Goal: Task Accomplishment & Management: Complete application form

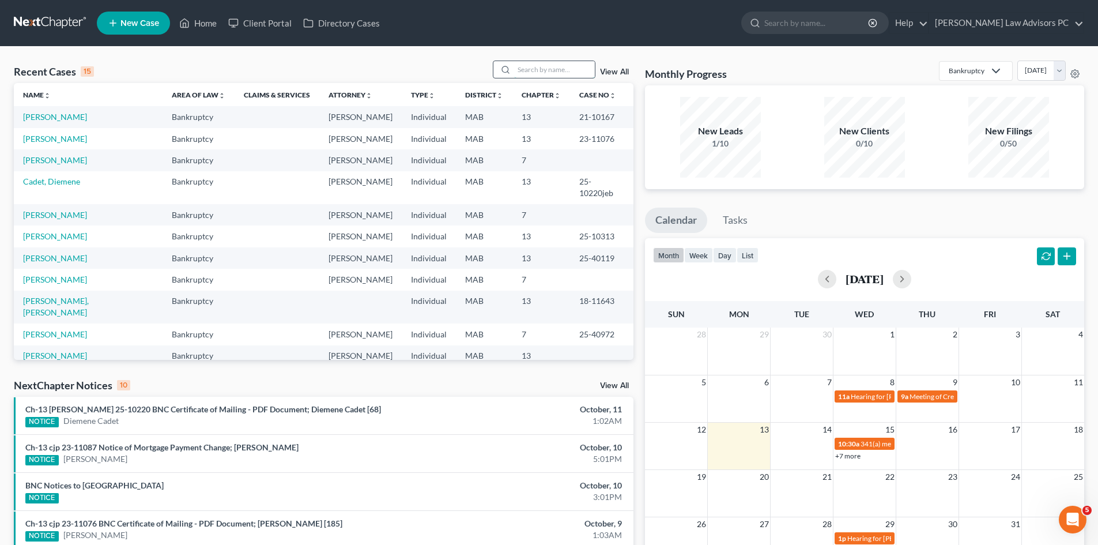
click at [528, 66] on input "search" at bounding box center [554, 69] width 81 height 17
type input "crowley"
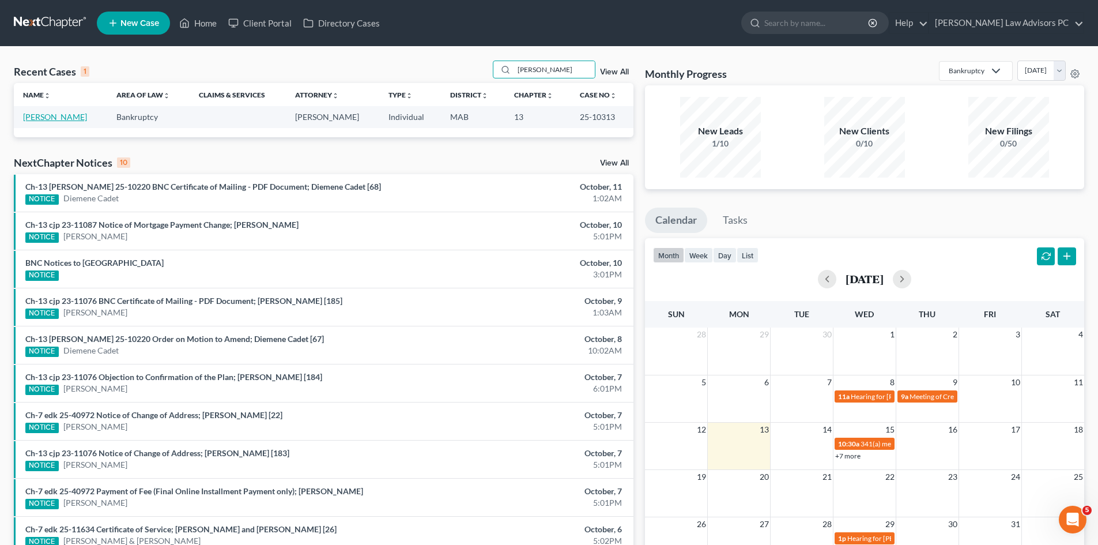
click at [58, 117] on link "Crowley, Patricia" at bounding box center [55, 117] width 64 height 10
select select "5"
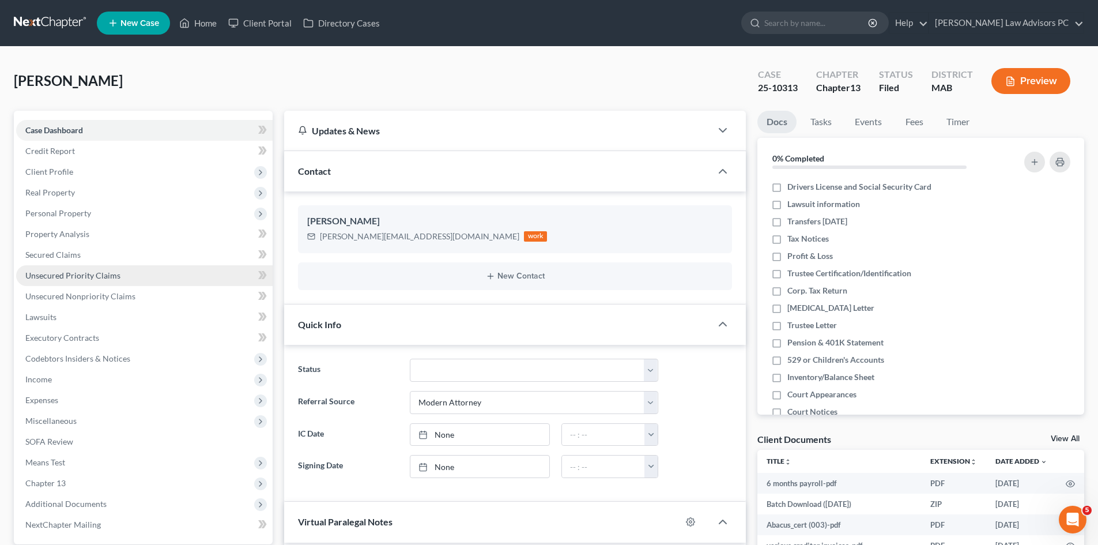
scroll to position [152, 0]
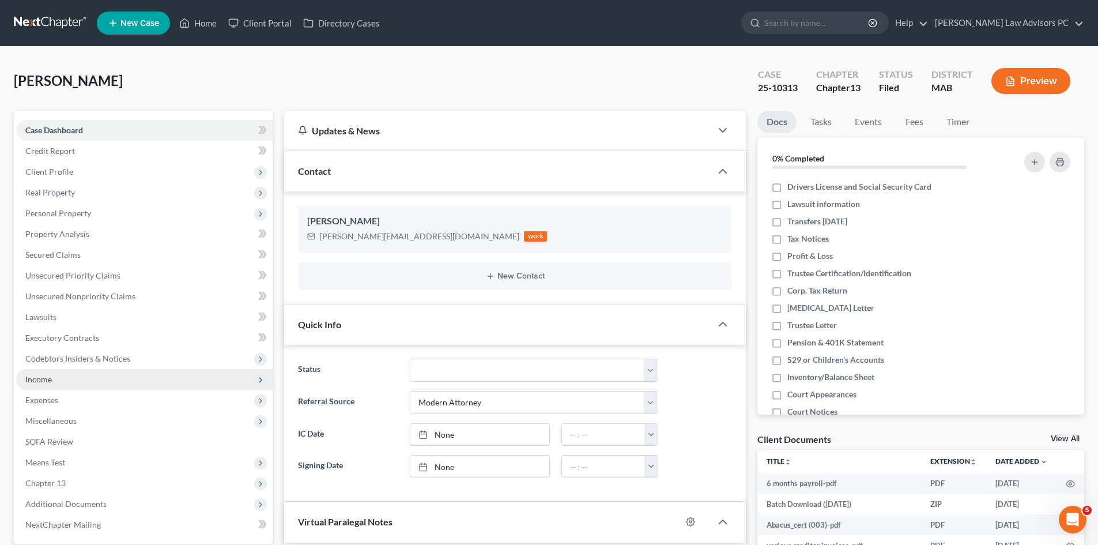
click at [43, 383] on span "Income" at bounding box center [38, 379] width 27 height 10
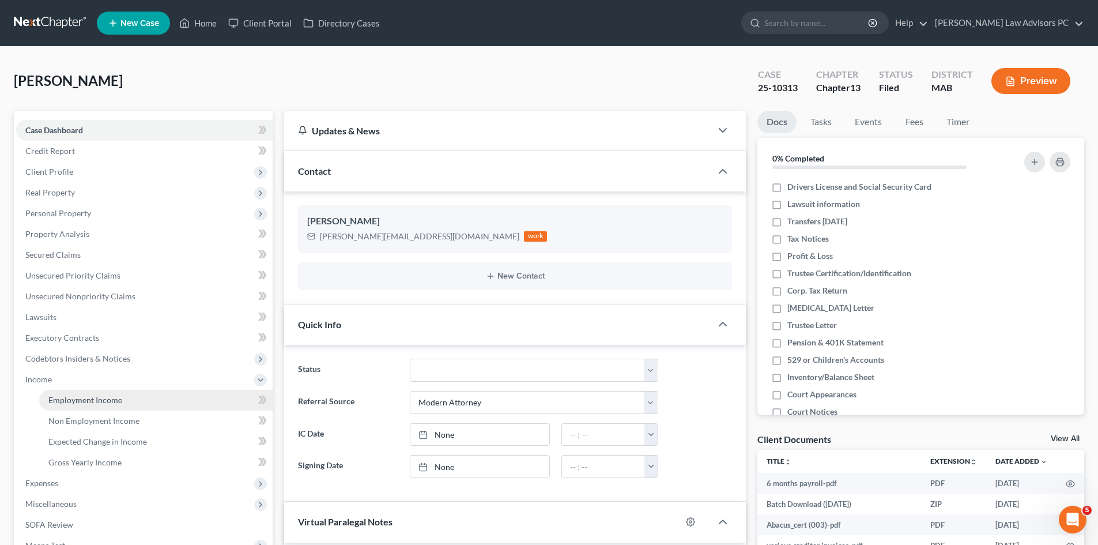
click at [76, 397] on span "Employment Income" at bounding box center [85, 400] width 74 height 10
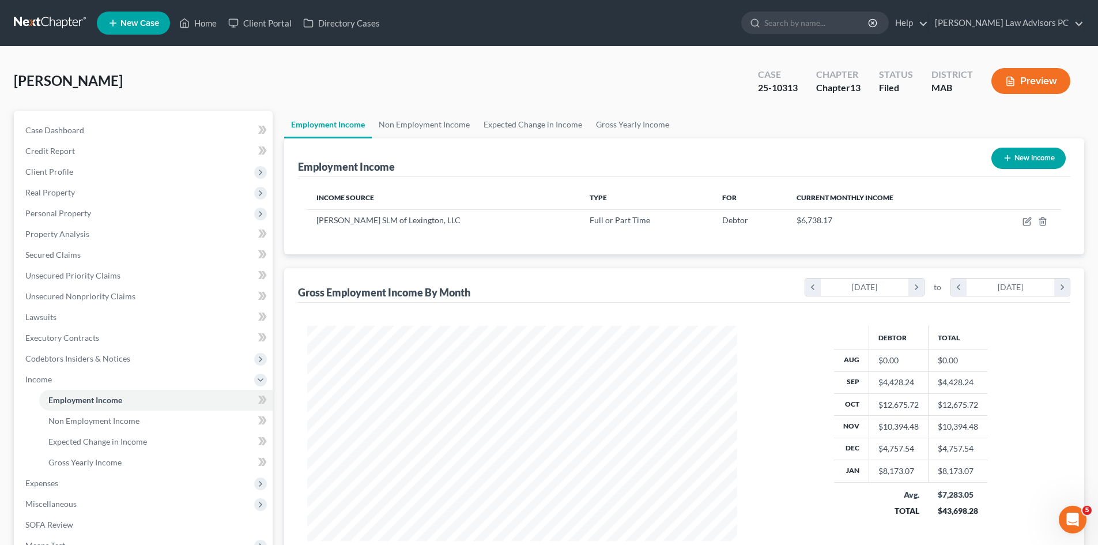
scroll to position [215, 453]
click at [74, 405] on link "Employment Income" at bounding box center [155, 400] width 233 height 21
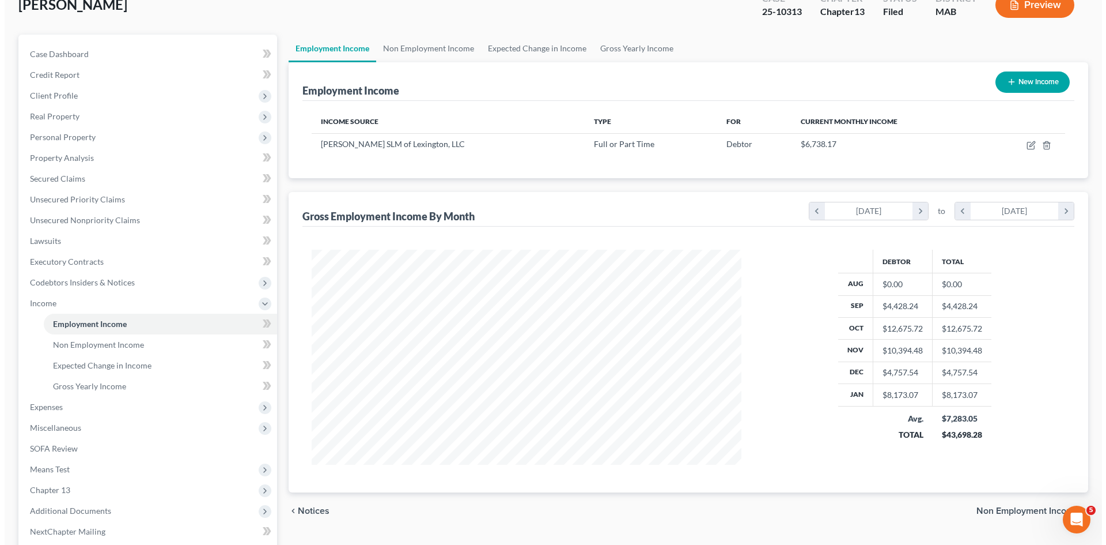
scroll to position [0, 0]
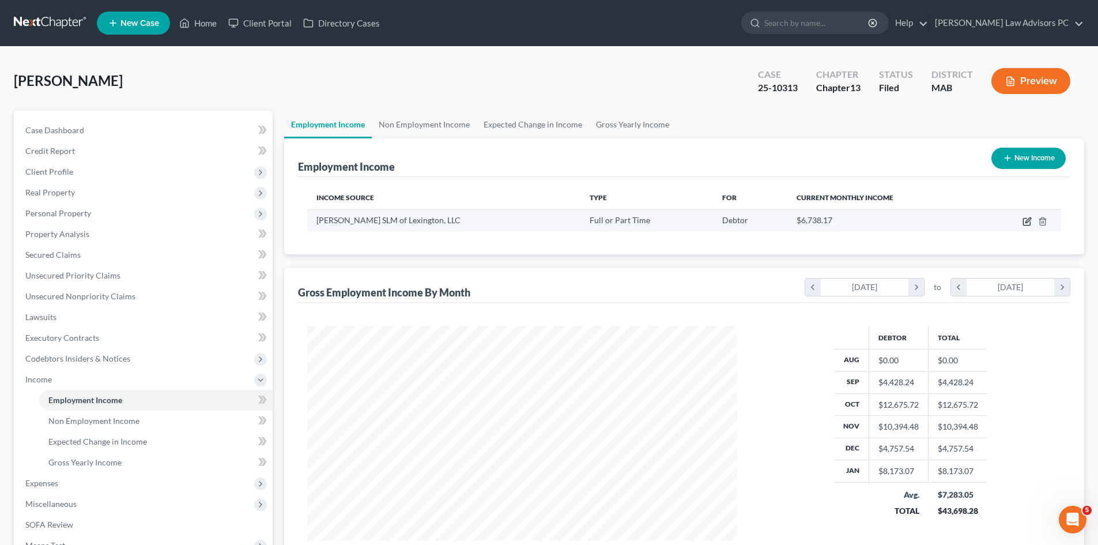
click at [1024, 222] on icon "button" at bounding box center [1026, 221] width 9 height 9
select select "0"
select select "22"
select select "1"
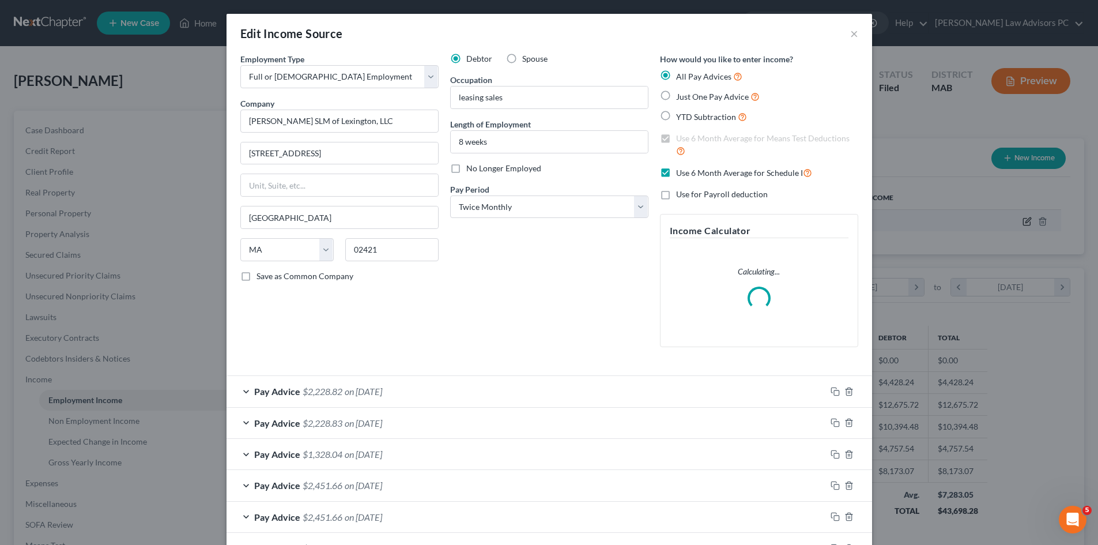
scroll to position [217, 457]
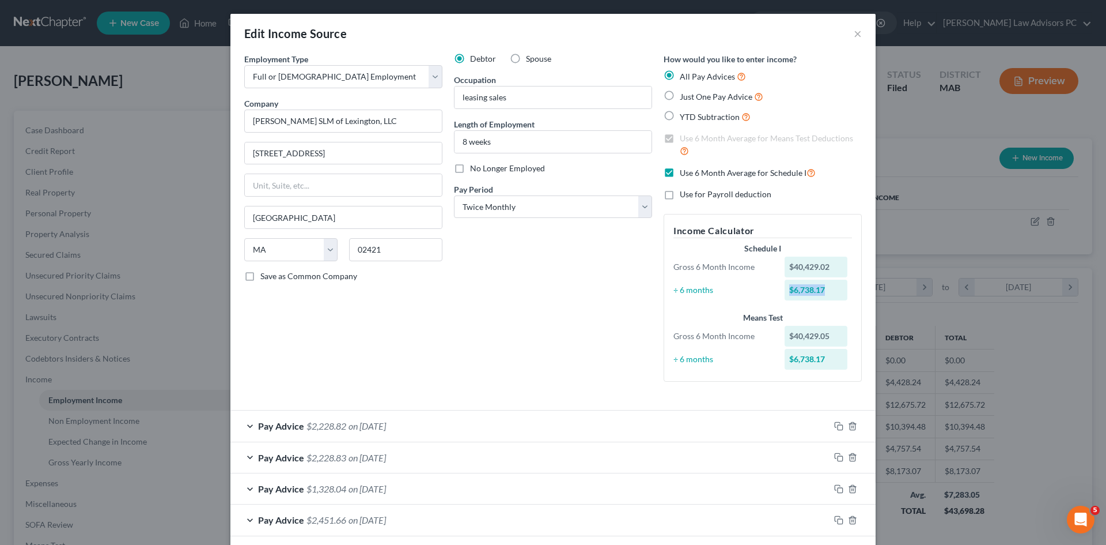
drag, startPoint x: 828, startPoint y: 288, endPoint x: 769, endPoint y: 288, distance: 58.8
click at [769, 288] on div "÷ 6 months $6,738.17" at bounding box center [763, 290] width 190 height 21
click at [854, 32] on button "×" at bounding box center [858, 34] width 8 height 14
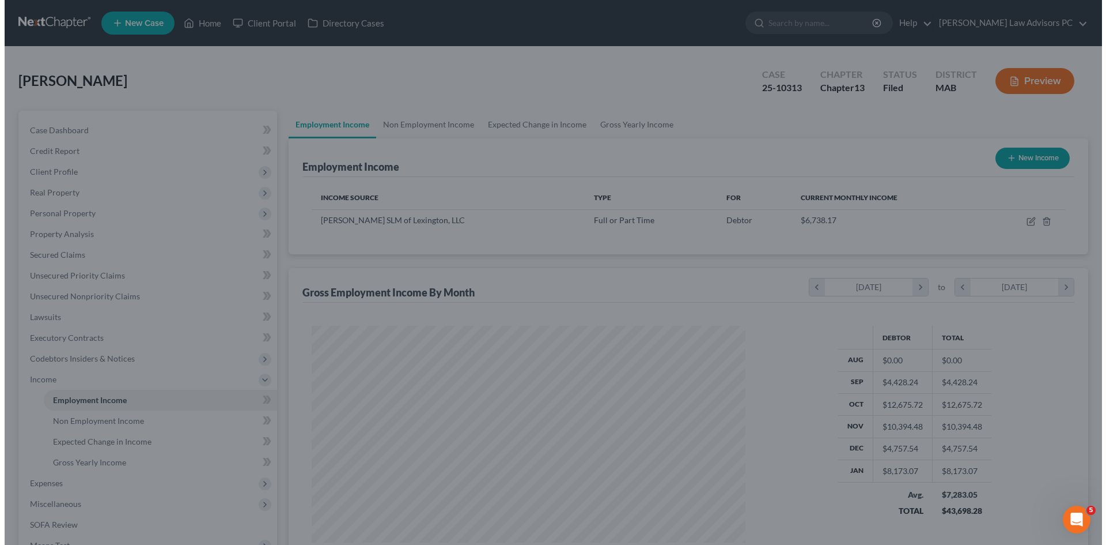
scroll to position [576079, 575841]
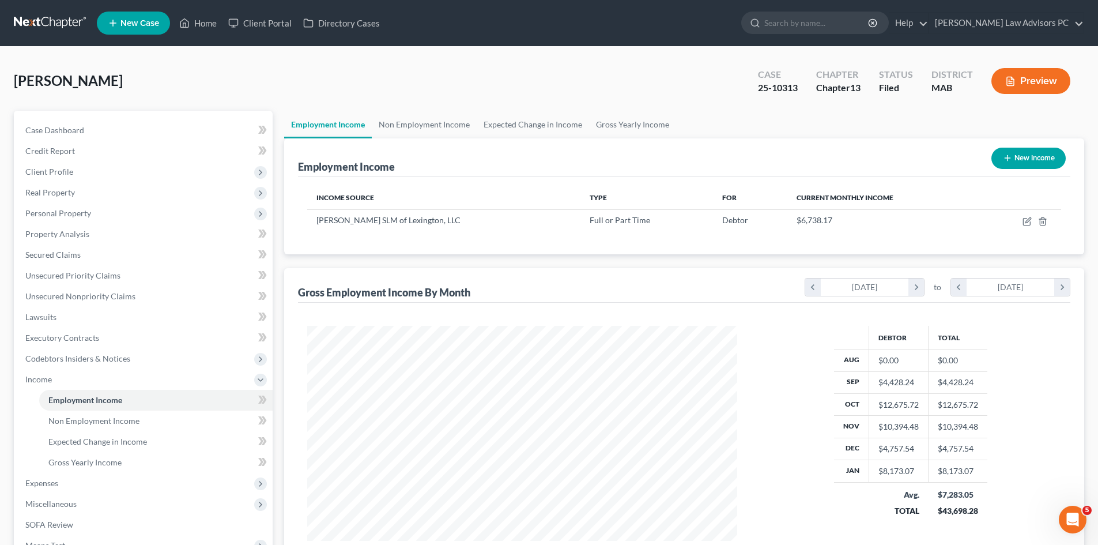
click at [1005, 160] on icon "button" at bounding box center [1007, 157] width 9 height 9
select select "0"
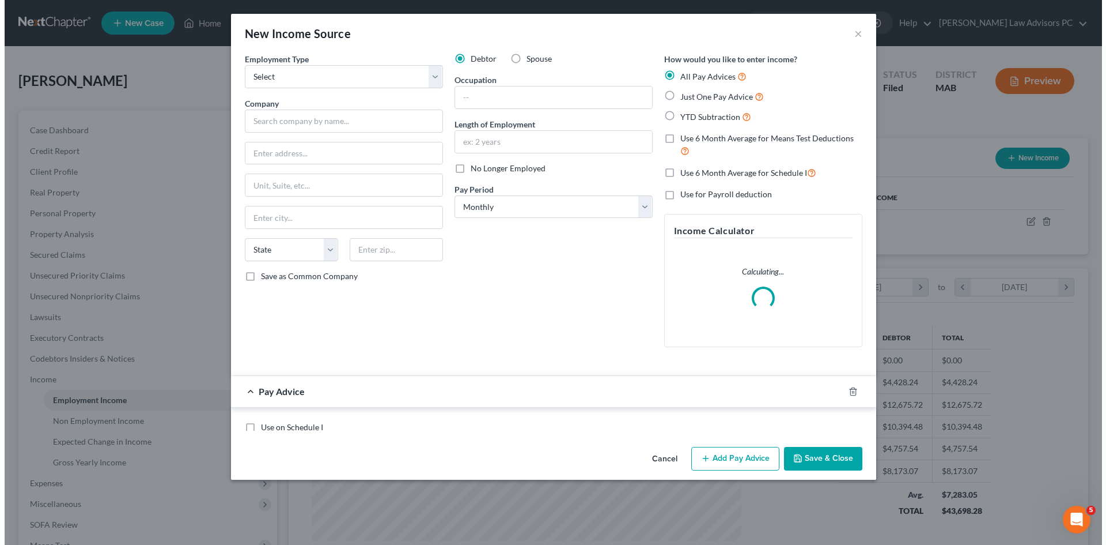
scroll to position [217, 457]
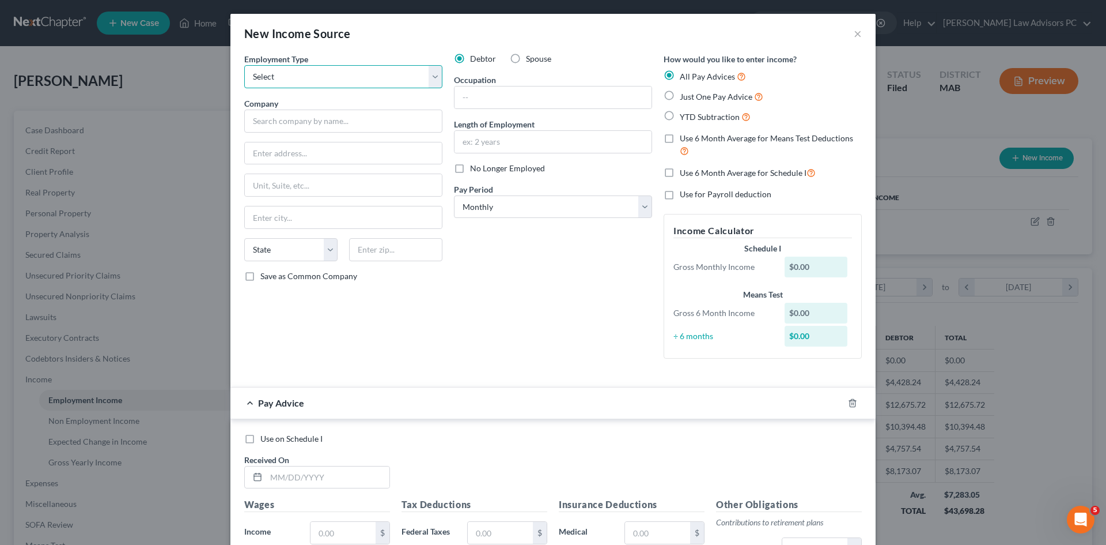
click at [435, 78] on select "Select Full or Part Time Employment Self Employment" at bounding box center [343, 76] width 198 height 23
select select "0"
click at [244, 65] on select "Select Full or Part Time Employment Self Employment" at bounding box center [343, 76] width 198 height 23
click at [274, 126] on input "text" at bounding box center [343, 120] width 198 height 23
type input "SOMA Senior Living MA, LLC"
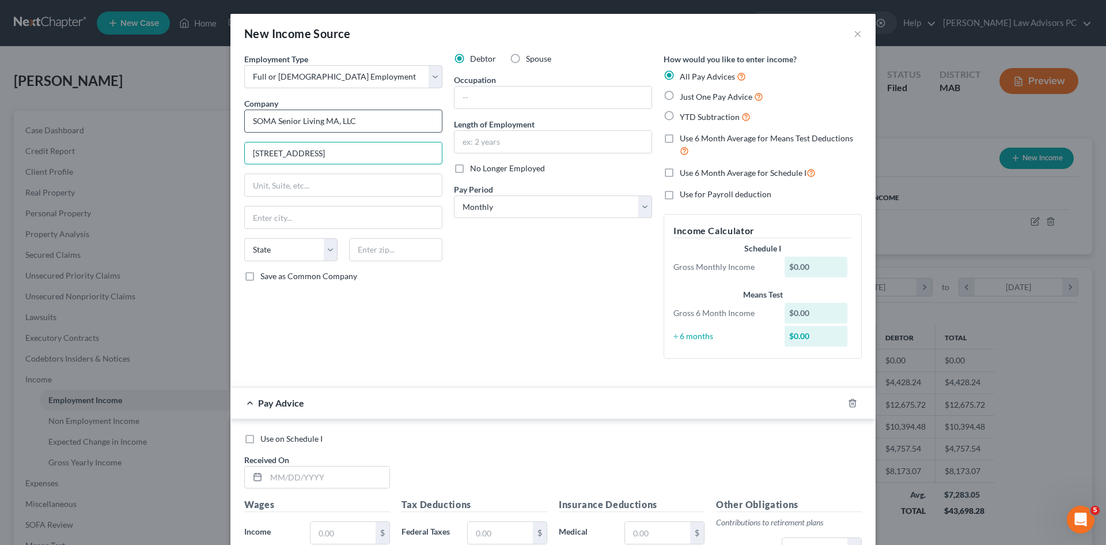
type input "44 Summer Street"
type input "Danvers"
select select "22"
type input "01923"
click at [477, 104] on input "text" at bounding box center [553, 97] width 197 height 22
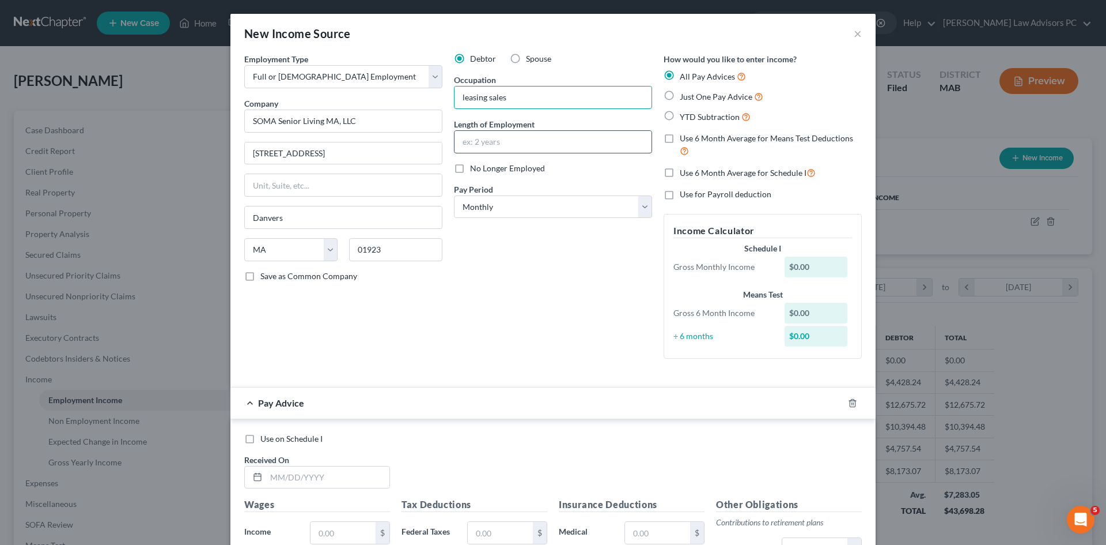
type input "leasing sales"
click at [494, 142] on input "text" at bounding box center [553, 142] width 197 height 22
type input "7 weeks"
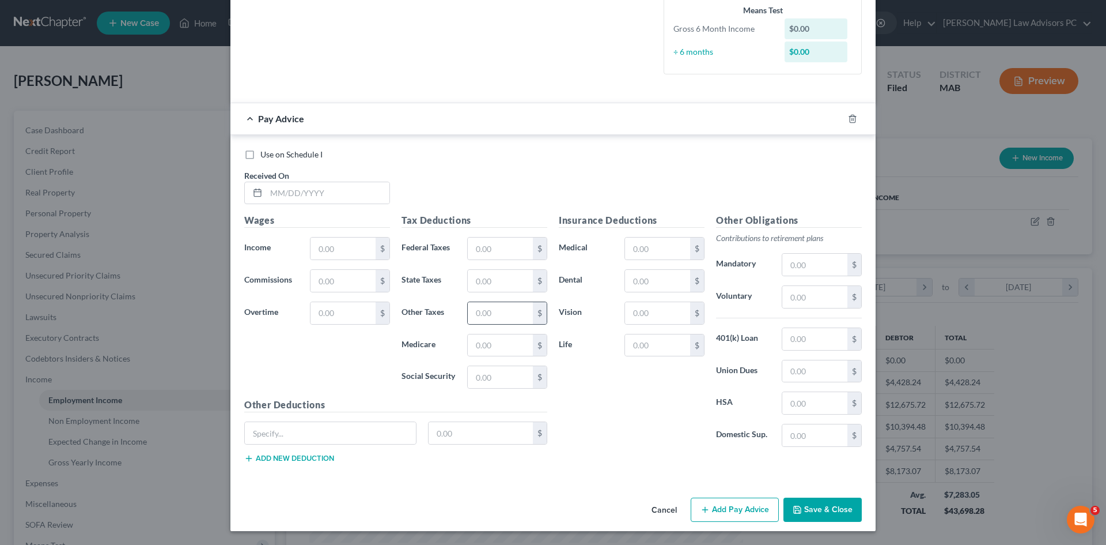
scroll to position [0, 0]
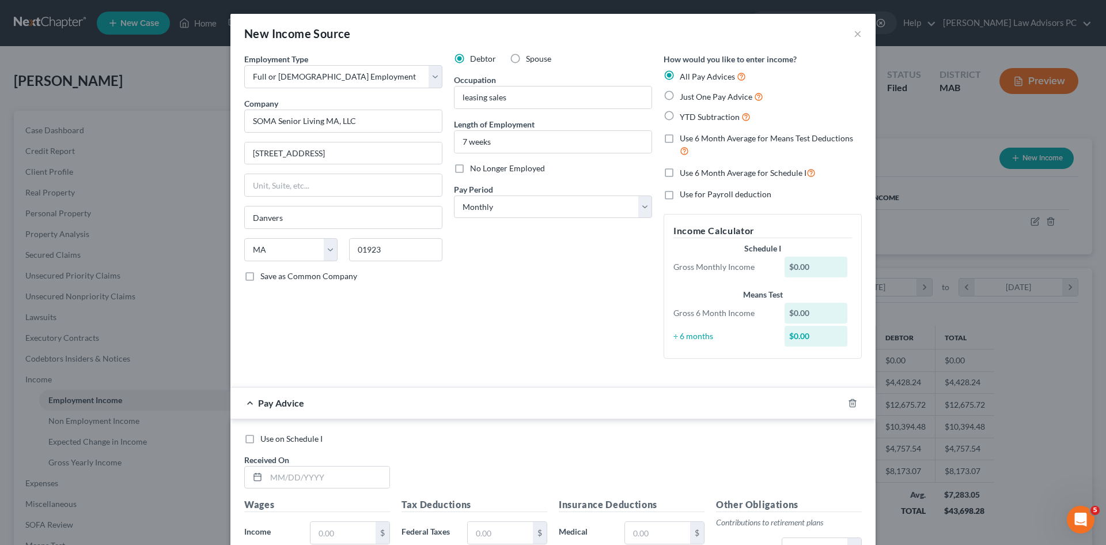
click at [680, 96] on label "Just One Pay Advice" at bounding box center [722, 96] width 84 height 13
click at [685, 96] on input "Just One Pay Advice" at bounding box center [688, 93] width 7 height 7
radio input "true"
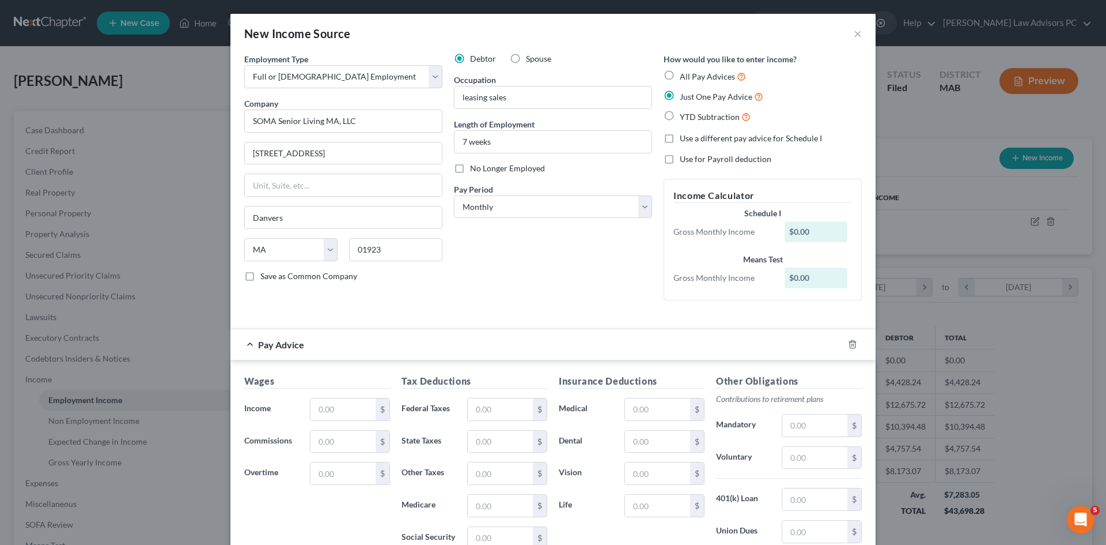
click at [680, 160] on label "Use for Payroll deduction" at bounding box center [726, 159] width 92 height 12
click at [685, 160] on input "Use for Payroll deduction" at bounding box center [688, 156] width 7 height 7
click at [680, 160] on label "Use for Payroll deduction" at bounding box center [726, 159] width 92 height 12
click at [685, 160] on input "Use for Payroll deduction" at bounding box center [688, 156] width 7 height 7
checkbox input "false"
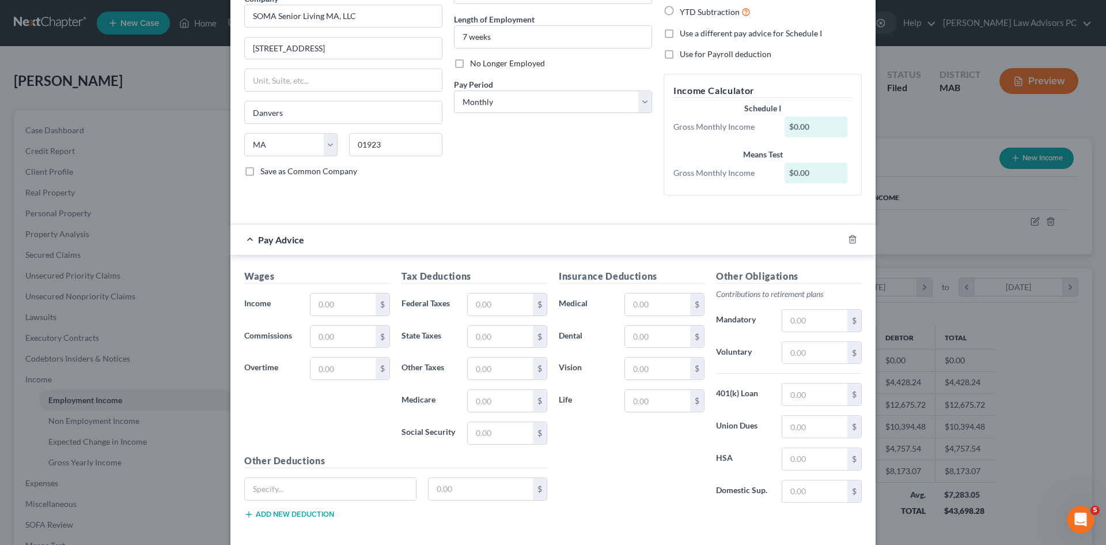
scroll to position [115, 0]
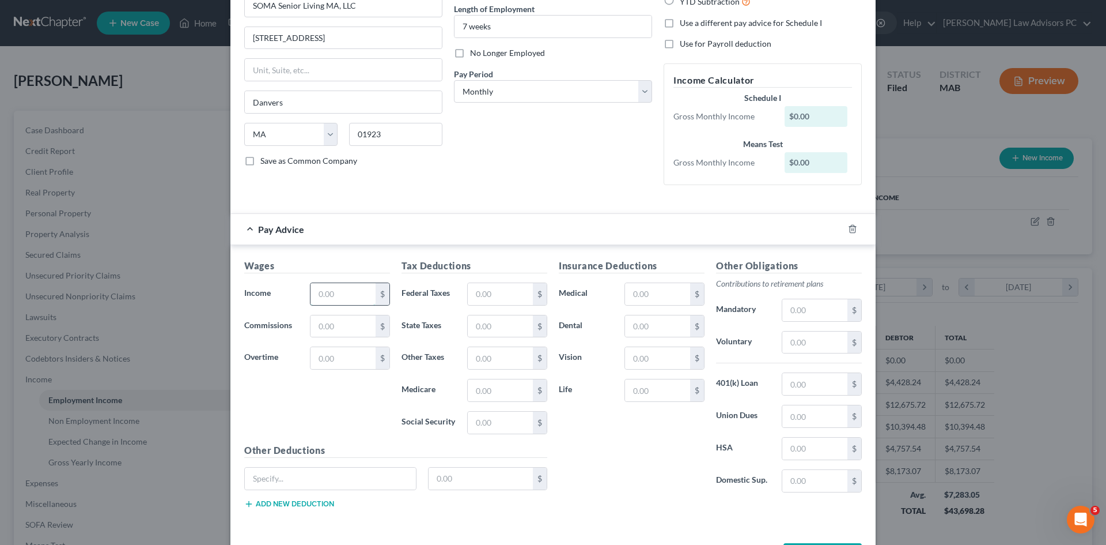
click at [341, 289] on input "text" at bounding box center [343, 294] width 65 height 22
type input "7,082.83"
click at [639, 93] on select "Select Monthly Twice Monthly Every Other Week Weekly" at bounding box center [553, 91] width 198 height 23
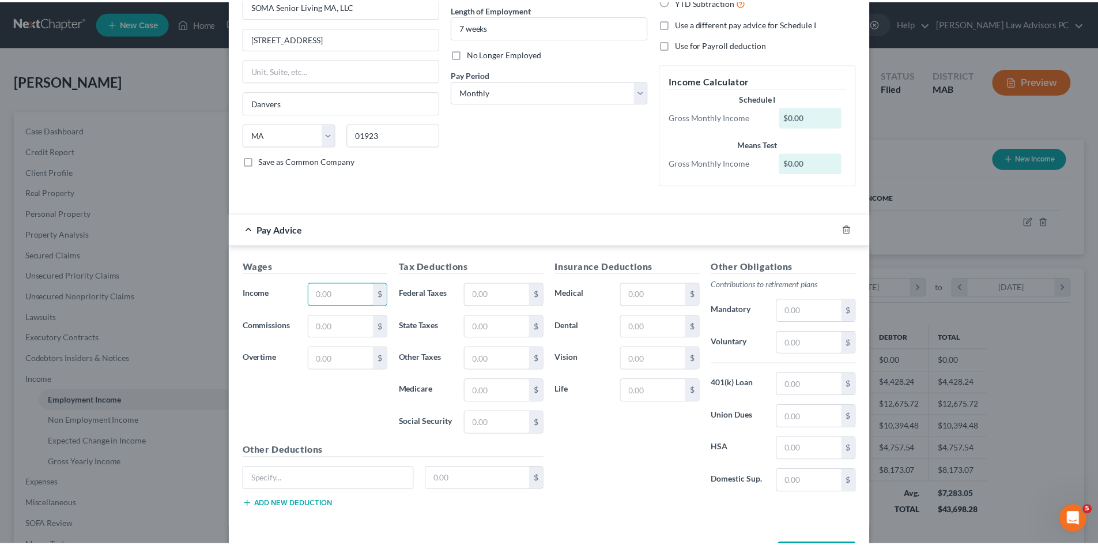
scroll to position [0, 0]
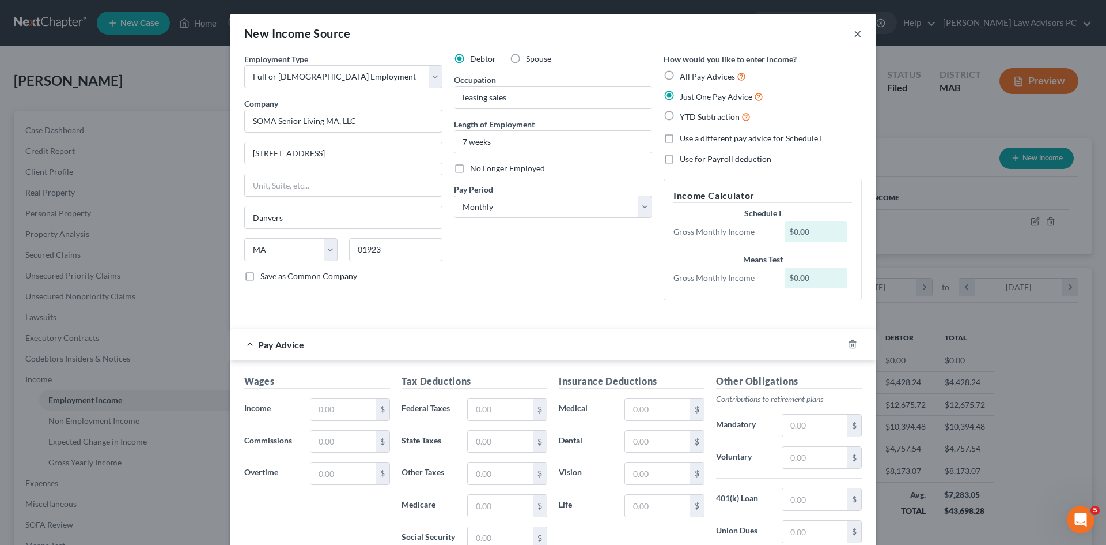
click at [854, 38] on button "×" at bounding box center [858, 34] width 8 height 14
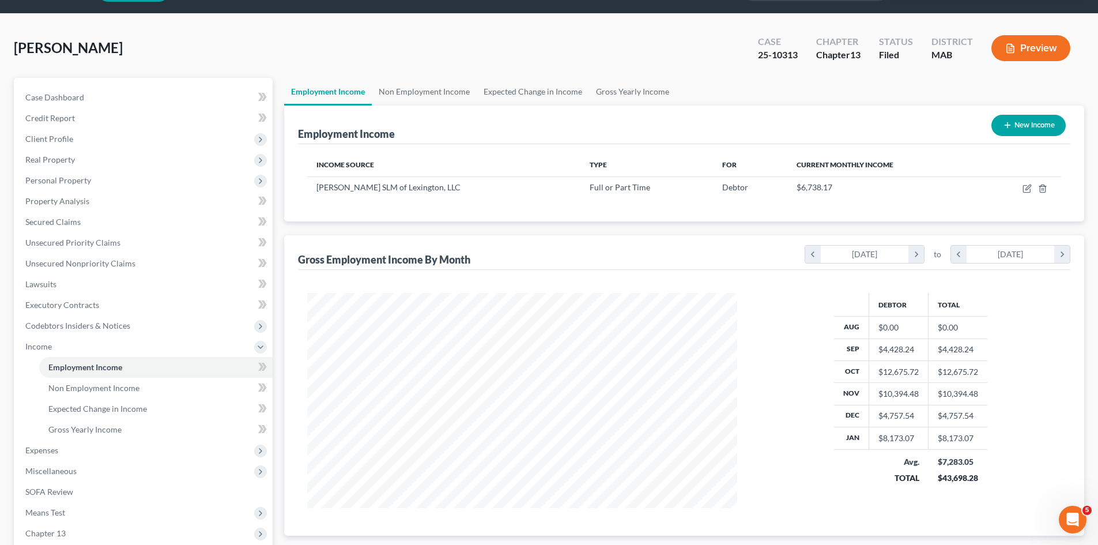
scroll to position [58, 0]
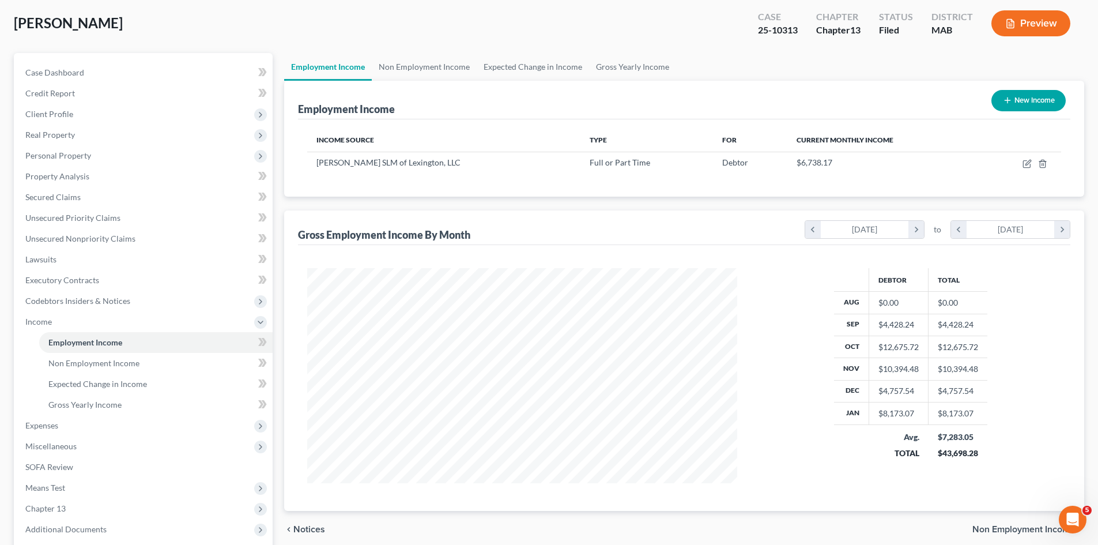
click at [730, 224] on div "Gross Employment Income By Month chevron_left August 2024 chevron_right to chev…" at bounding box center [684, 227] width 772 height 35
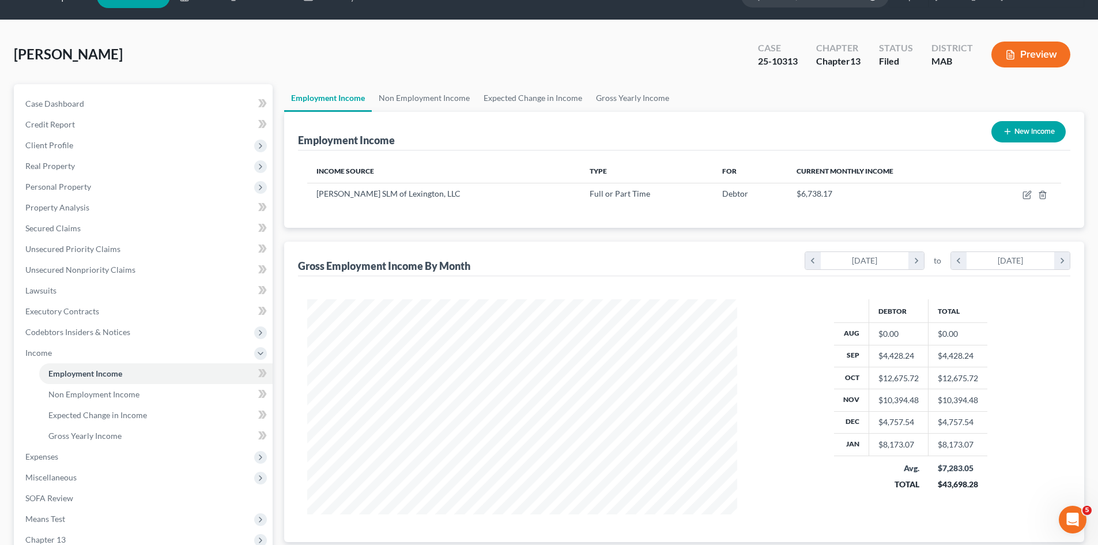
scroll to position [0, 0]
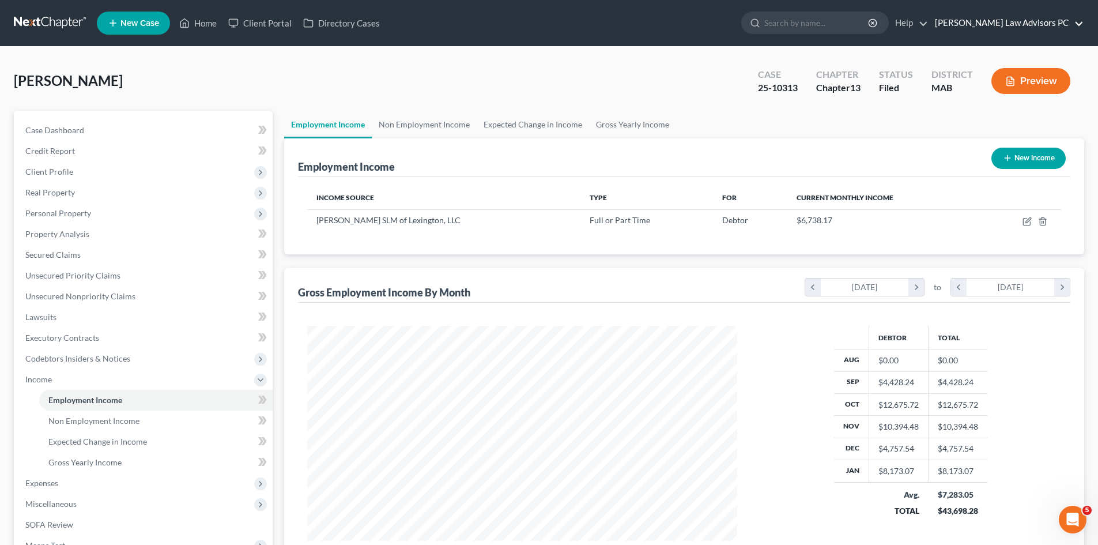
click at [1046, 22] on link "[PERSON_NAME] Law Advisors PC" at bounding box center [1006, 23] width 154 height 21
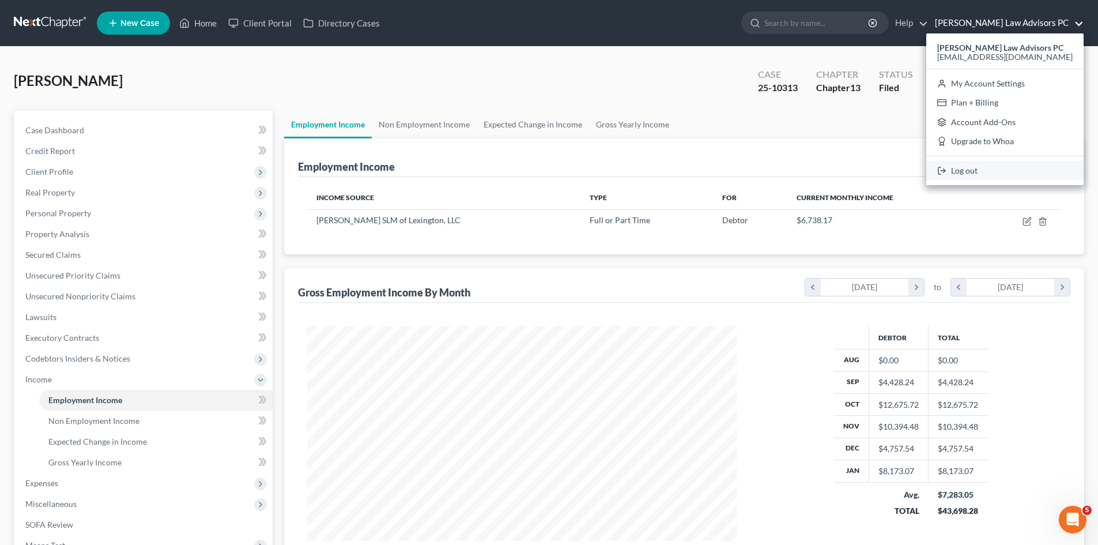
click at [1014, 169] on link "Log out" at bounding box center [1004, 171] width 157 height 20
